Goal: Understand process/instructions: Learn about a topic

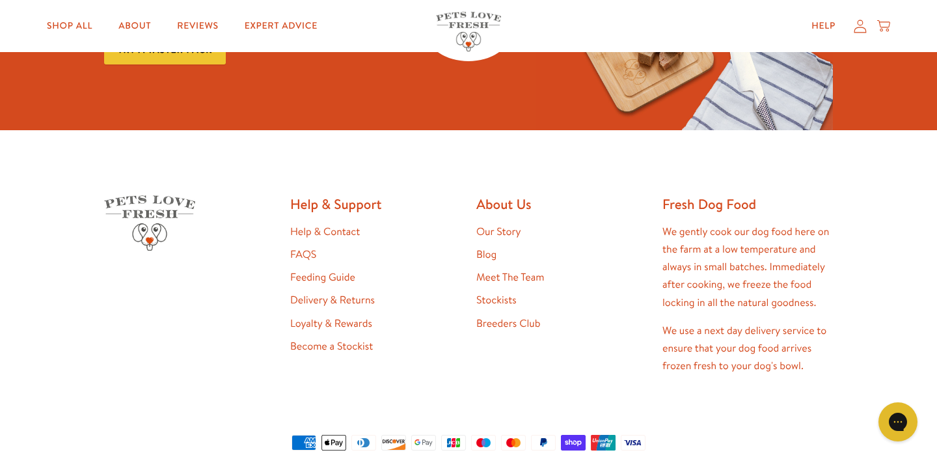
scroll to position [1264, 0]
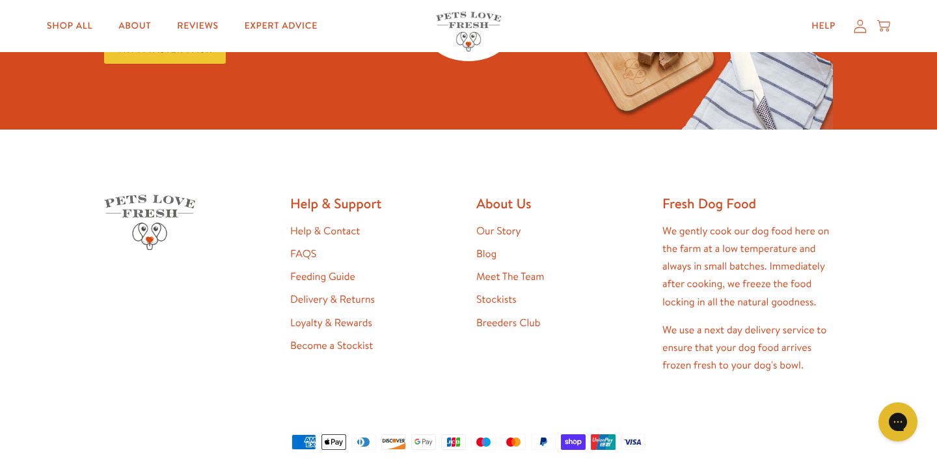
click at [346, 269] on link "Feeding Guide" at bounding box center [322, 276] width 65 height 14
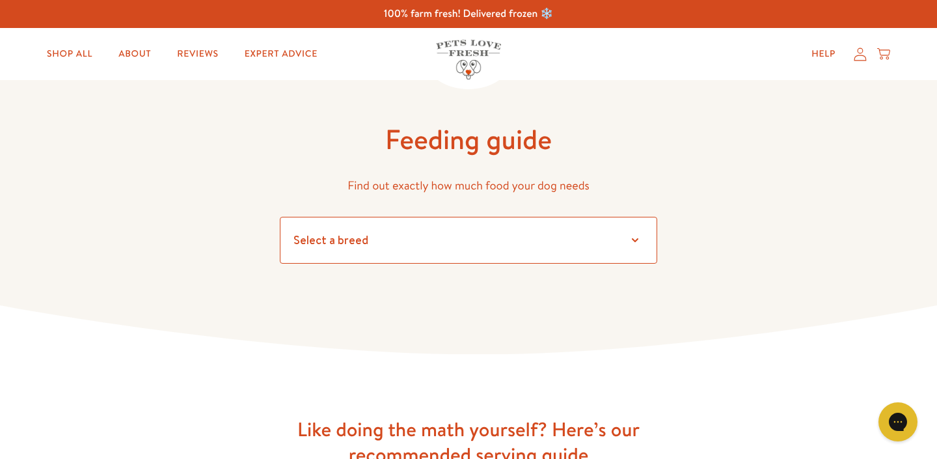
select select "6"
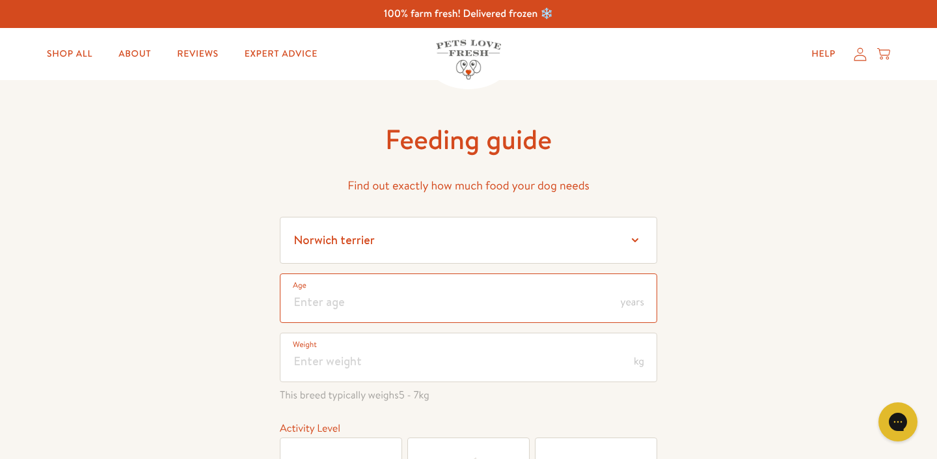
click at [442, 285] on input "number" at bounding box center [469, 297] width 378 height 49
type input "5"
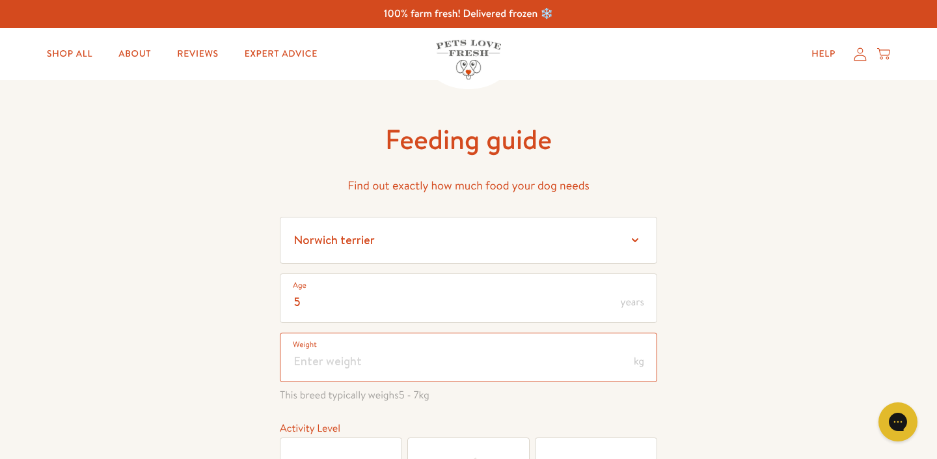
click at [375, 357] on input "number" at bounding box center [469, 357] width 378 height 49
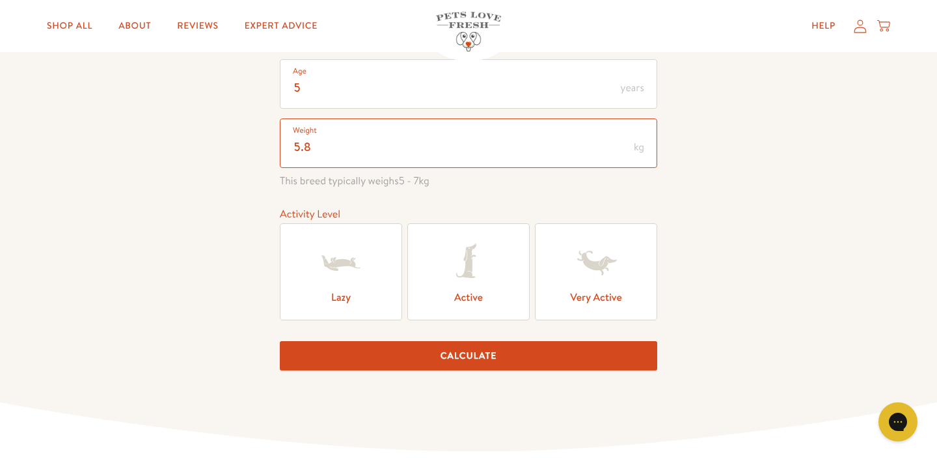
scroll to position [215, 0]
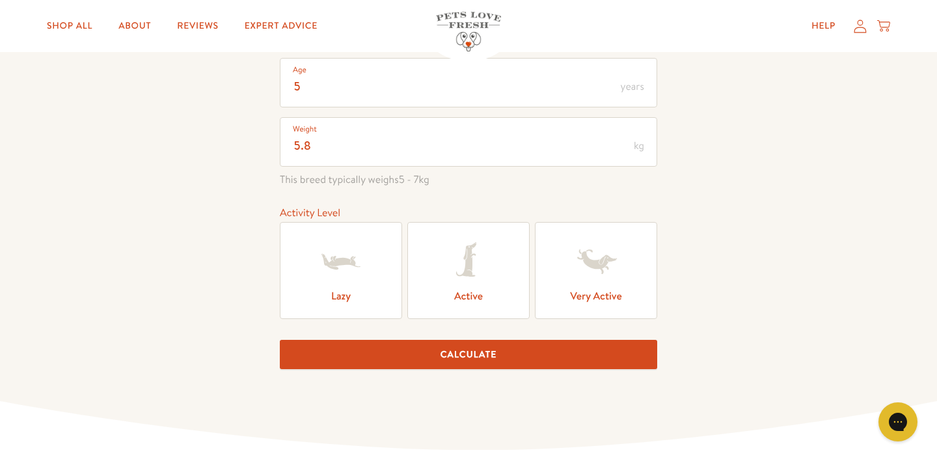
click at [460, 277] on icon at bounding box center [469, 262] width 52 height 52
click at [0, 0] on input "Active" at bounding box center [0, 0] width 0 height 0
click at [467, 352] on button "Calculate" at bounding box center [469, 354] width 378 height 29
type input "5"
type input "6"
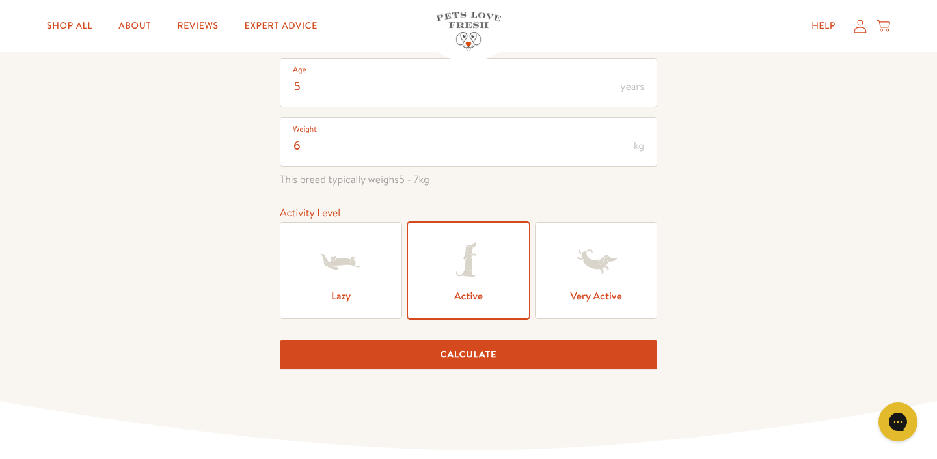
click at [470, 357] on button "Calculate" at bounding box center [469, 354] width 378 height 29
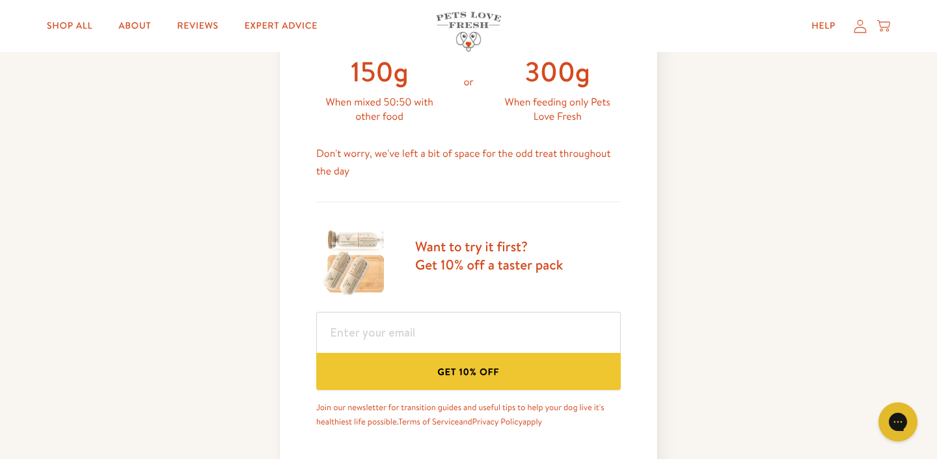
scroll to position [643, 0]
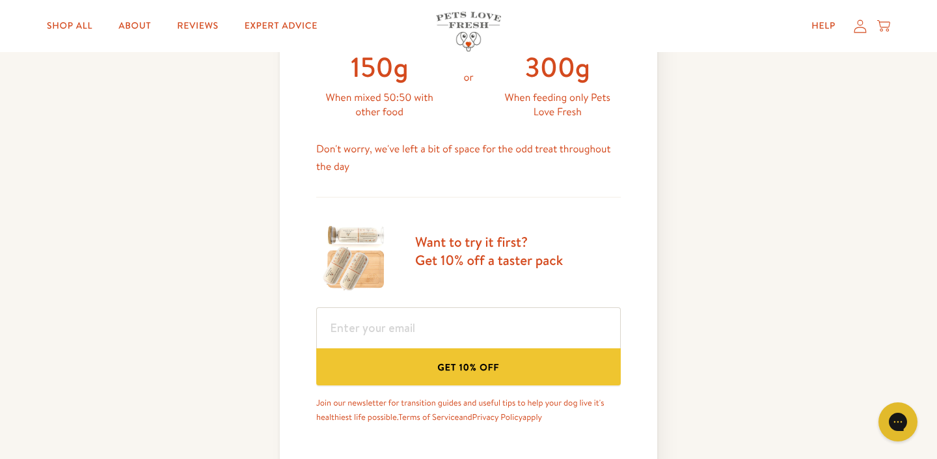
click at [471, 367] on button "Get 10% off" at bounding box center [468, 366] width 305 height 37
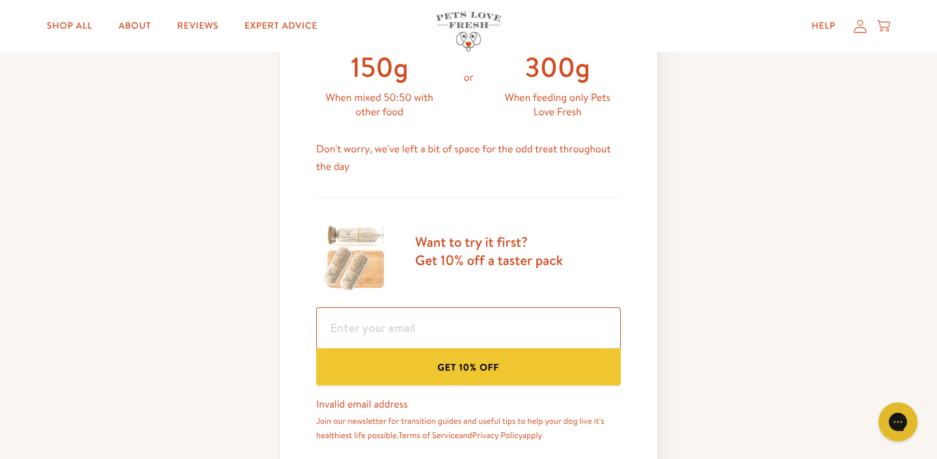
click at [410, 326] on input "email" at bounding box center [468, 327] width 305 height 41
type input "[EMAIL_ADDRESS][DOMAIN_NAME]"
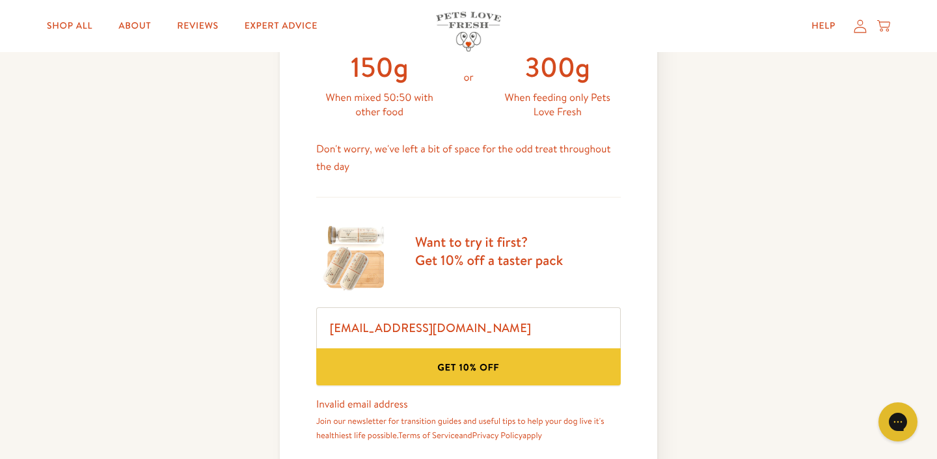
click at [440, 366] on button "Get 10% off" at bounding box center [468, 366] width 305 height 37
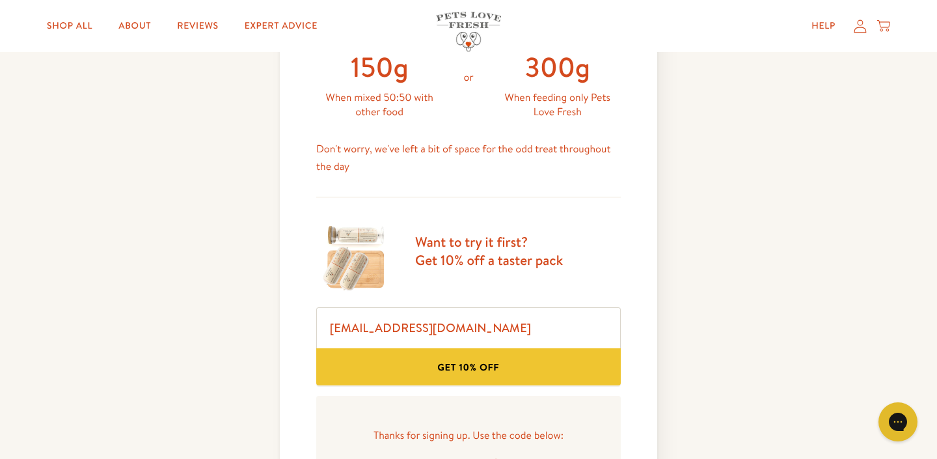
click at [463, 364] on button "Get 10% off" at bounding box center [468, 366] width 305 height 37
click at [411, 331] on input "[EMAIL_ADDRESS][DOMAIN_NAME]" at bounding box center [468, 327] width 305 height 41
click at [444, 365] on button "Get 10% off" at bounding box center [468, 366] width 305 height 37
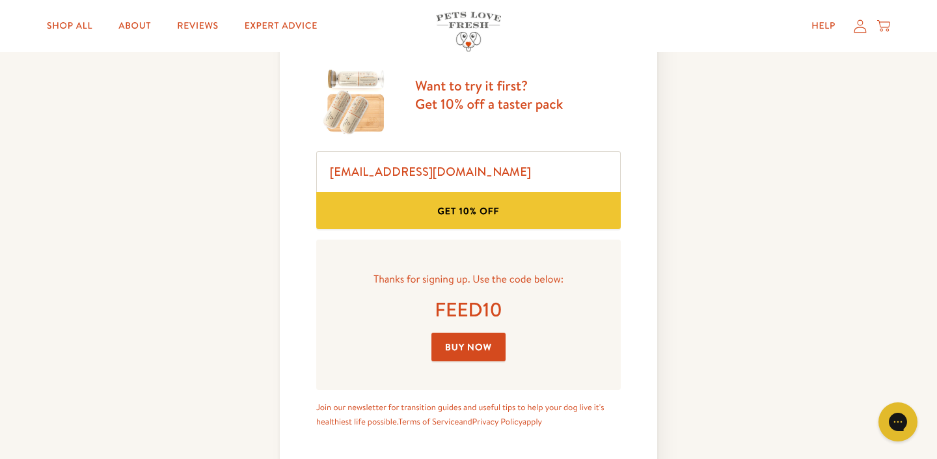
scroll to position [800, 0]
